Goal: Task Accomplishment & Management: Manage account settings

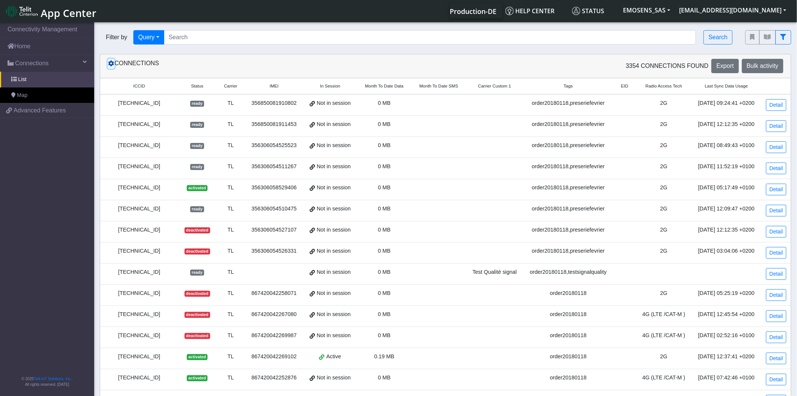
click at [110, 63] on icon at bounding box center [111, 63] width 6 height 6
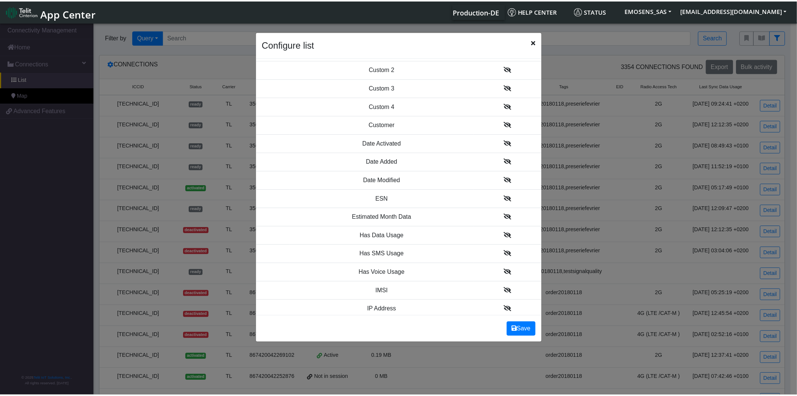
scroll to position [335, 0]
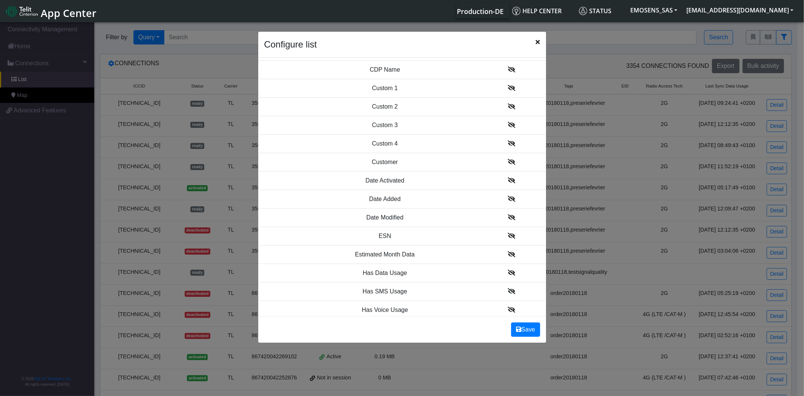
click at [538, 41] on icon "Close" at bounding box center [538, 42] width 4 height 6
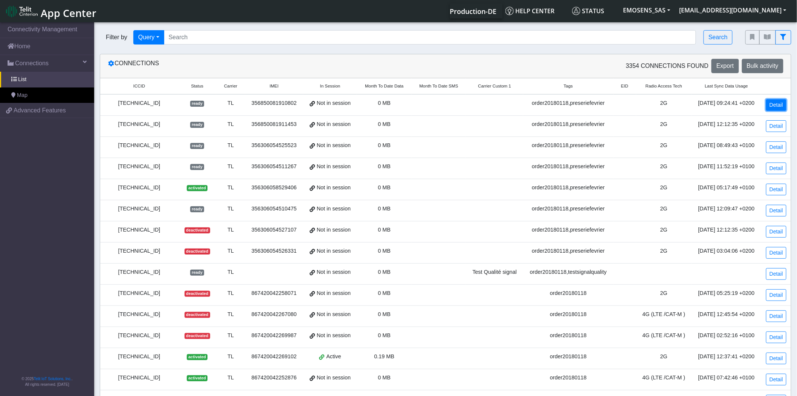
drag, startPoint x: 777, startPoint y: 103, endPoint x: 770, endPoint y: 106, distance: 7.4
click at [777, 103] on link "Detail" at bounding box center [777, 105] width 20 height 12
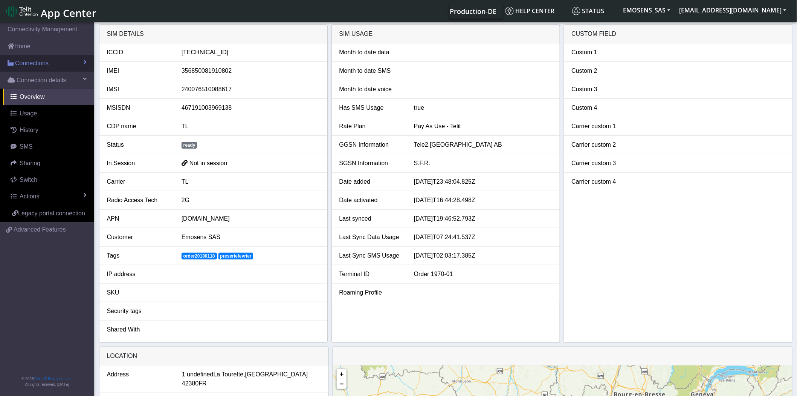
click at [30, 60] on span "Connections" at bounding box center [32, 63] width 34 height 9
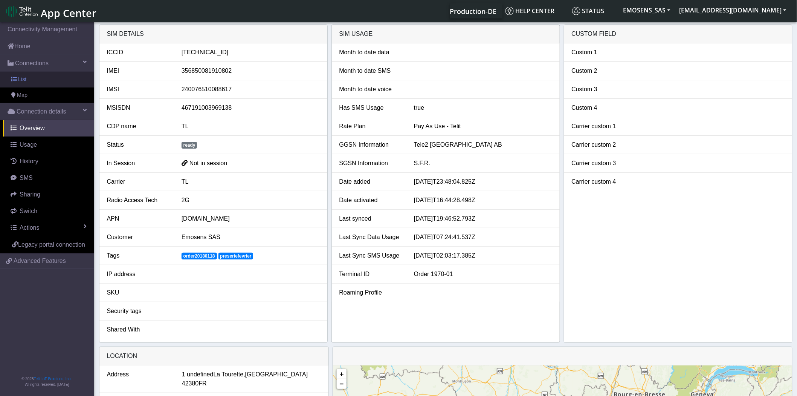
click at [24, 83] on link "List" at bounding box center [47, 80] width 94 height 16
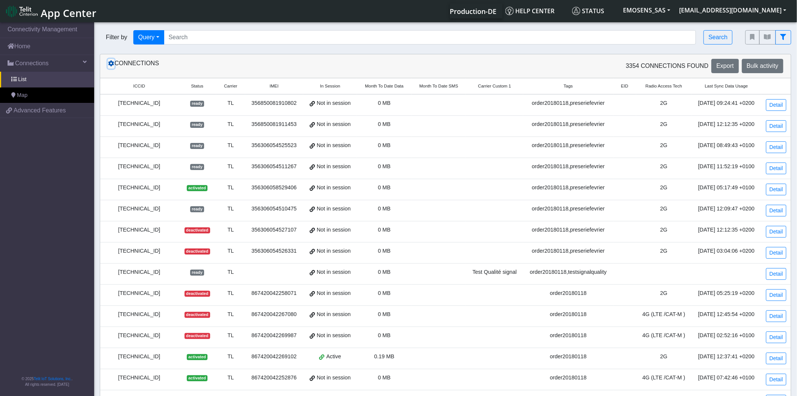
click at [111, 62] on icon at bounding box center [111, 63] width 6 height 6
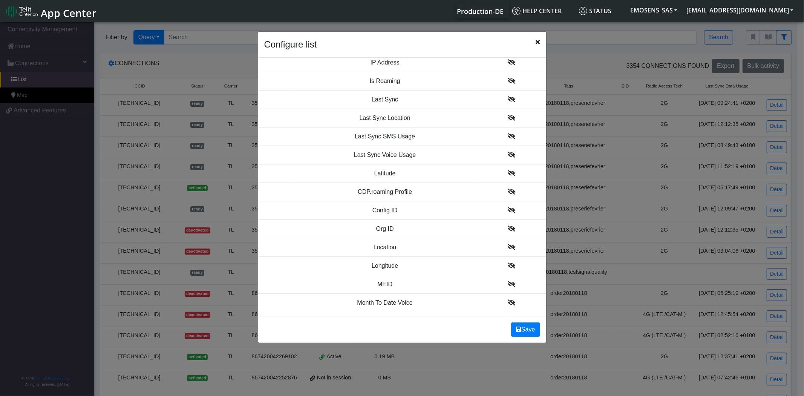
scroll to position [628, 0]
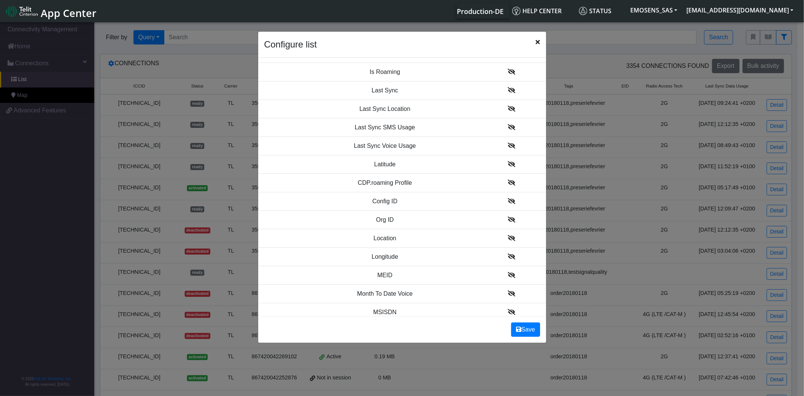
click at [508, 236] on icon at bounding box center [512, 238] width 8 height 6
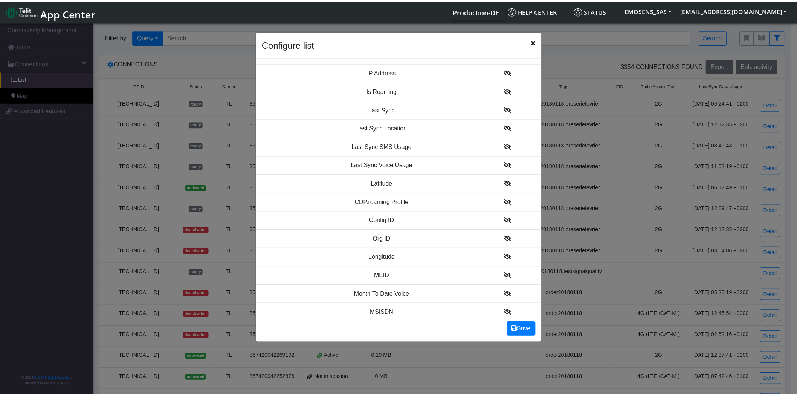
scroll to position [647, 0]
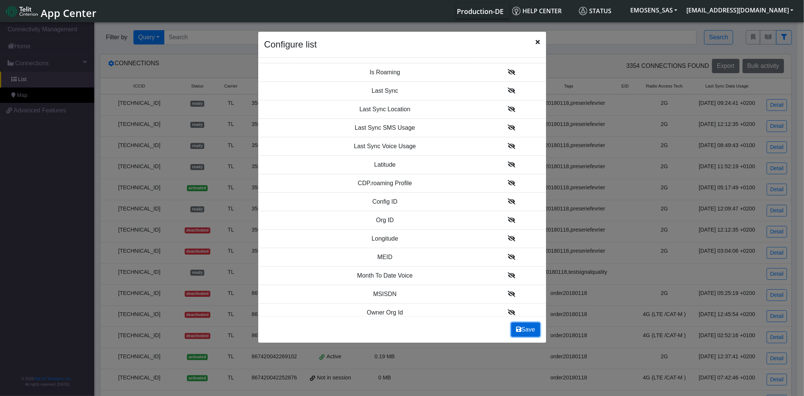
click at [521, 329] on button "Save" at bounding box center [525, 329] width 29 height 14
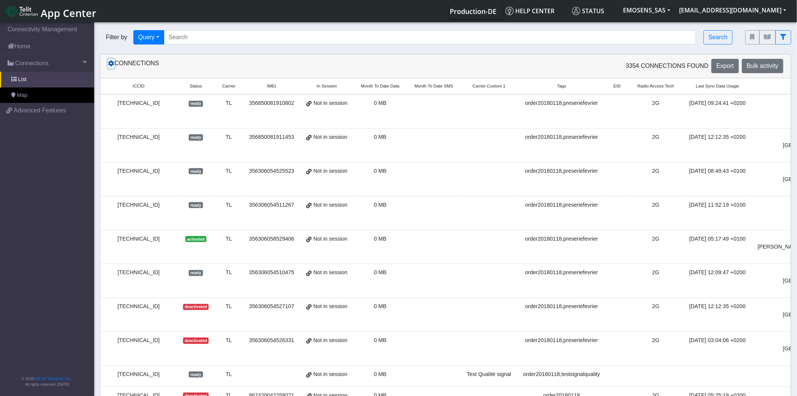
click at [111, 62] on icon at bounding box center [111, 63] width 6 height 6
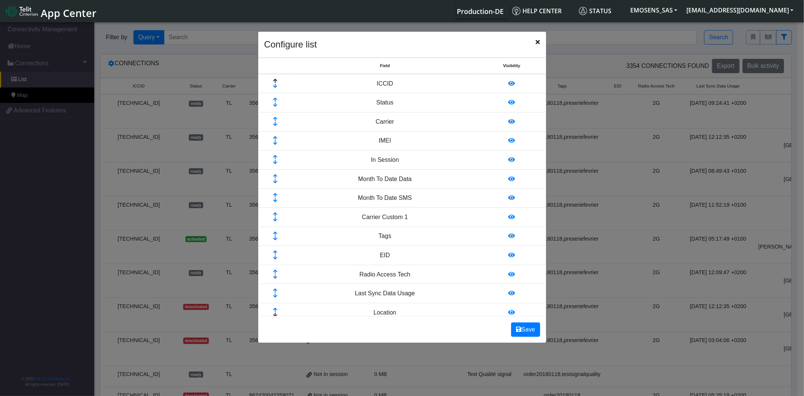
drag, startPoint x: 454, startPoint y: 40, endPoint x: 465, endPoint y: 41, distance: 11.4
click at [465, 41] on div "Configure list" at bounding box center [402, 45] width 288 height 26
click at [508, 235] on icon at bounding box center [511, 236] width 7 height 6
click at [508, 217] on icon at bounding box center [511, 217] width 7 height 6
click at [525, 329] on button "Save" at bounding box center [525, 329] width 29 height 14
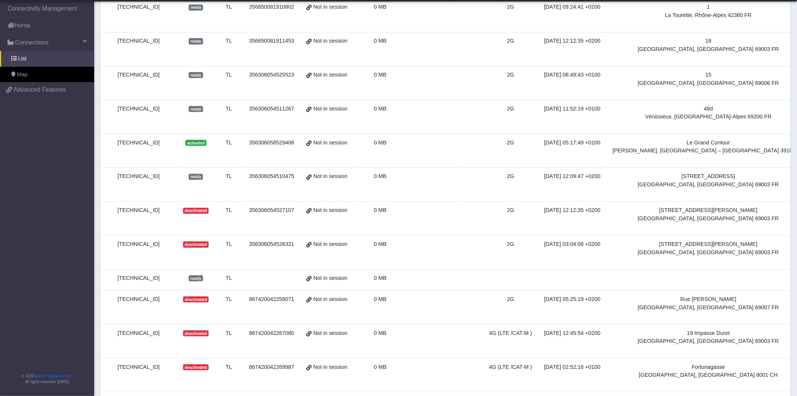
scroll to position [0, 0]
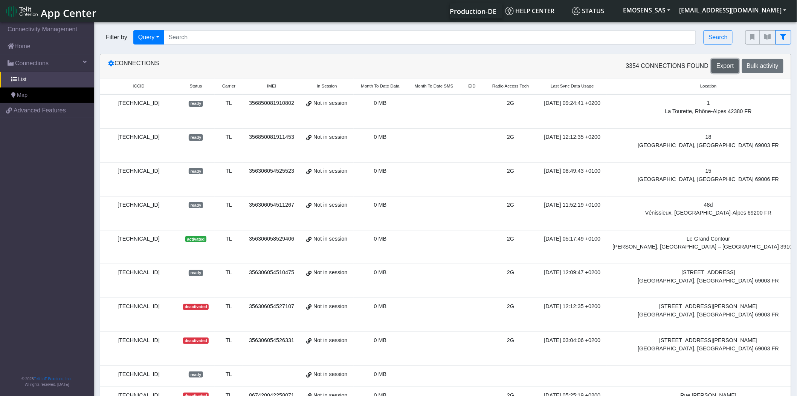
click at [727, 64] on span "Export" at bounding box center [725, 66] width 17 height 6
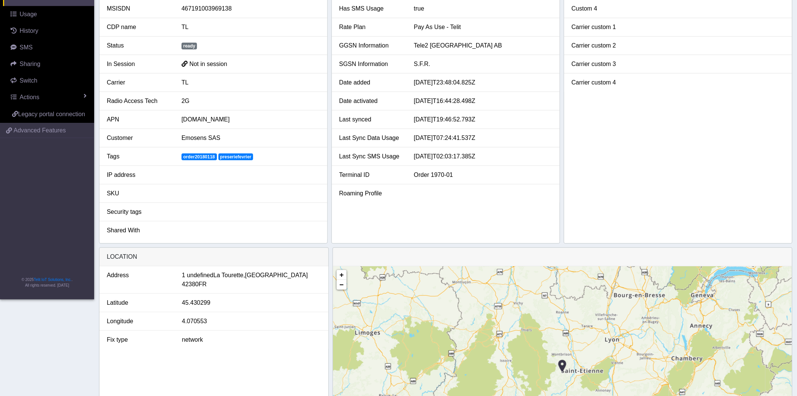
scroll to position [167, 0]
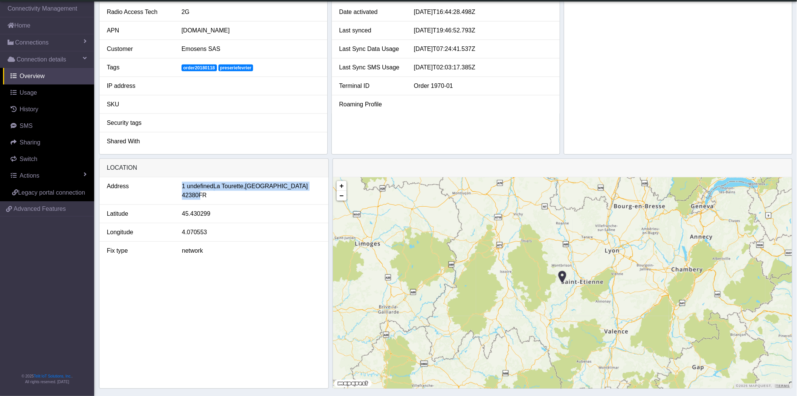
drag, startPoint x: 183, startPoint y: 183, endPoint x: 303, endPoint y: 194, distance: 120.3
click at [303, 194] on li "Address 1 undefined La Tourette, [GEOGRAPHIC_DATA]-Alpes 42380 FR" at bounding box center [213, 191] width 229 height 28
click at [199, 191] on span "42380" at bounding box center [190, 195] width 17 height 9
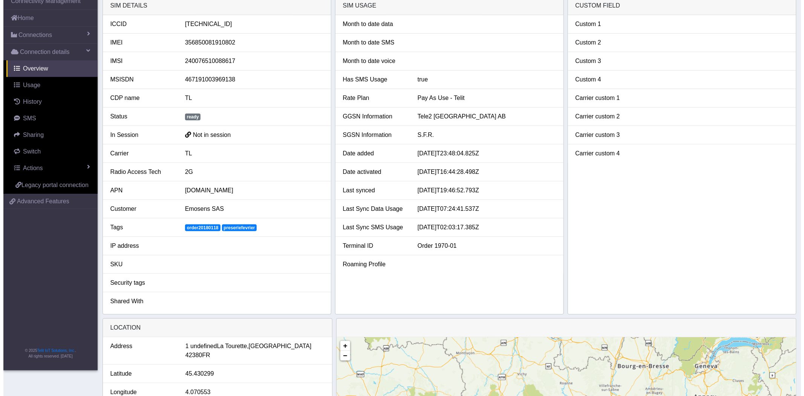
scroll to position [0, 0]
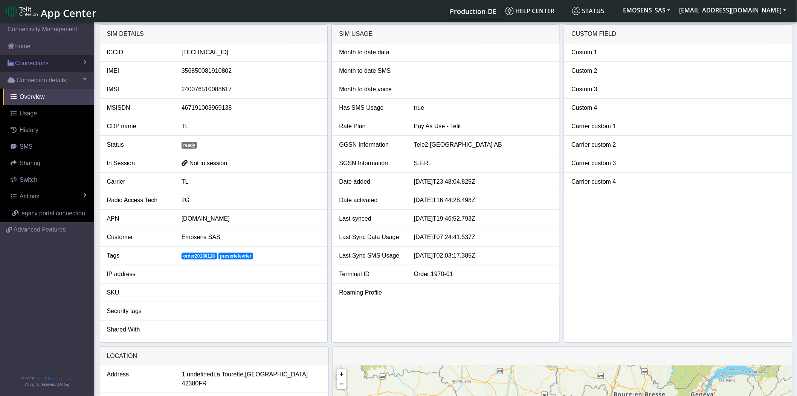
click at [32, 68] on span "Connections" at bounding box center [32, 63] width 34 height 9
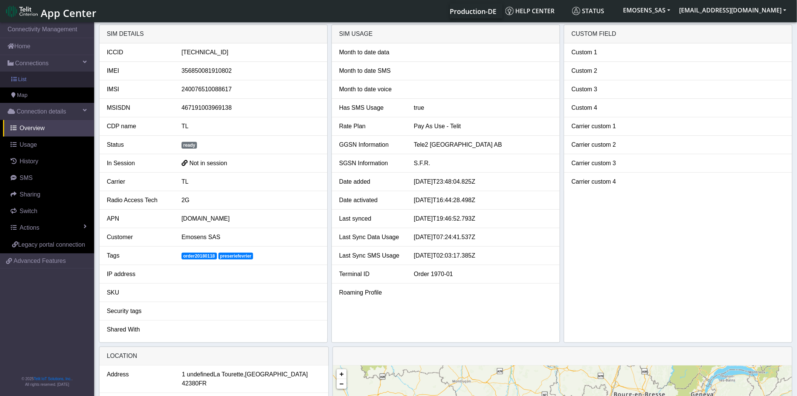
click at [28, 81] on link "List" at bounding box center [47, 80] width 94 height 16
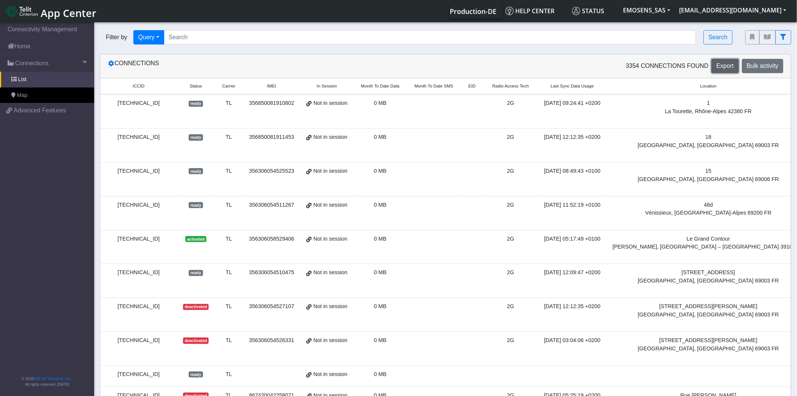
click at [729, 63] on span "Export" at bounding box center [725, 66] width 17 height 6
click at [109, 62] on icon at bounding box center [111, 63] width 6 height 6
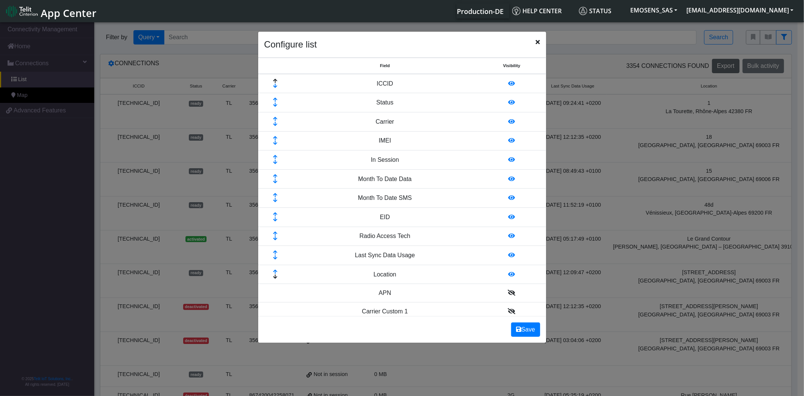
click at [536, 41] on icon "Close" at bounding box center [538, 42] width 4 height 6
